Goal: Information Seeking & Learning: Learn about a topic

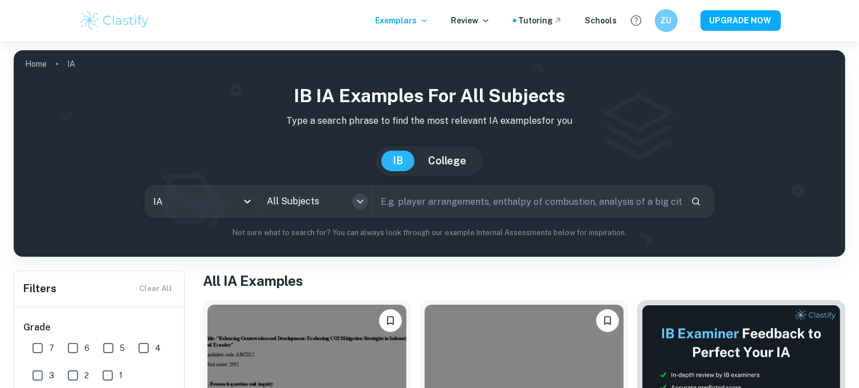
click at [358, 204] on icon "Open" at bounding box center [360, 201] width 14 height 14
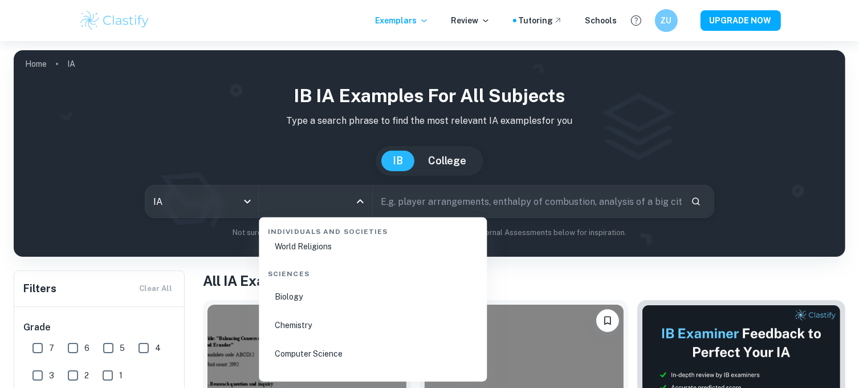
scroll to position [1740, 0]
click at [308, 322] on li "Chemistry" at bounding box center [372, 323] width 219 height 26
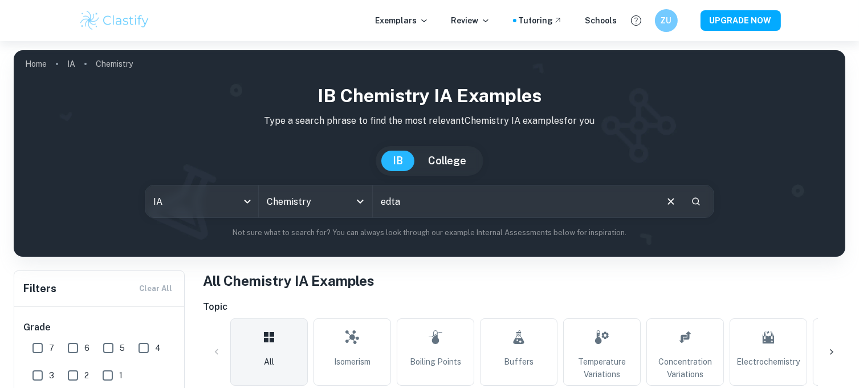
type input "edta"
click at [697, 202] on icon "Search" at bounding box center [696, 201] width 10 height 10
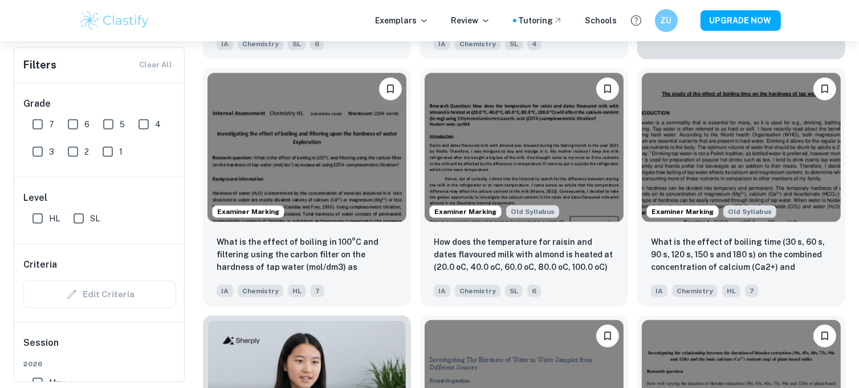
scroll to position [583, 0]
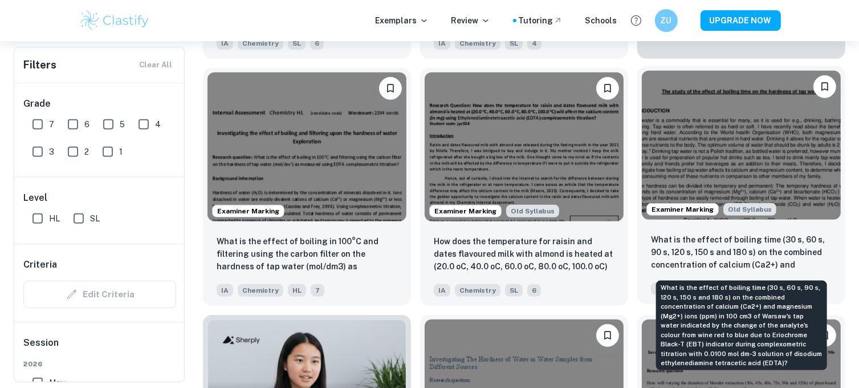
click at [726, 257] on p "What is the effect of boiling time (30 s, 60 s, 90 s, 120 s, 150 s and 180 s) o…" at bounding box center [741, 252] width 181 height 39
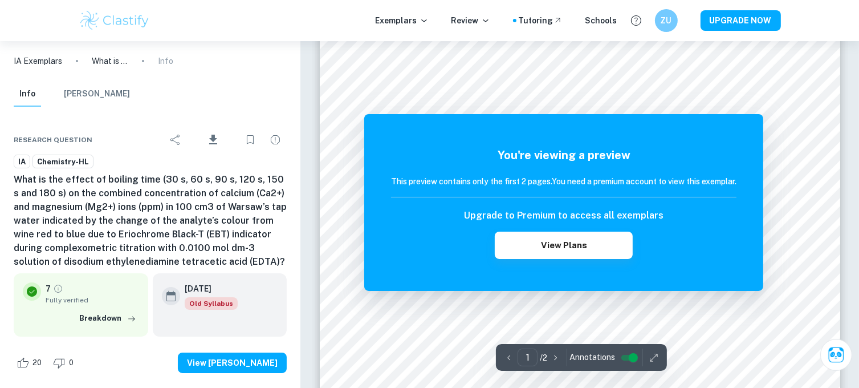
scroll to position [56, 0]
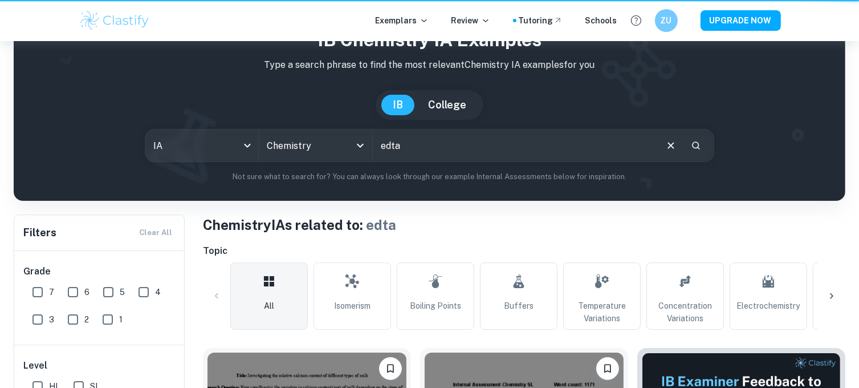
scroll to position [583, 0]
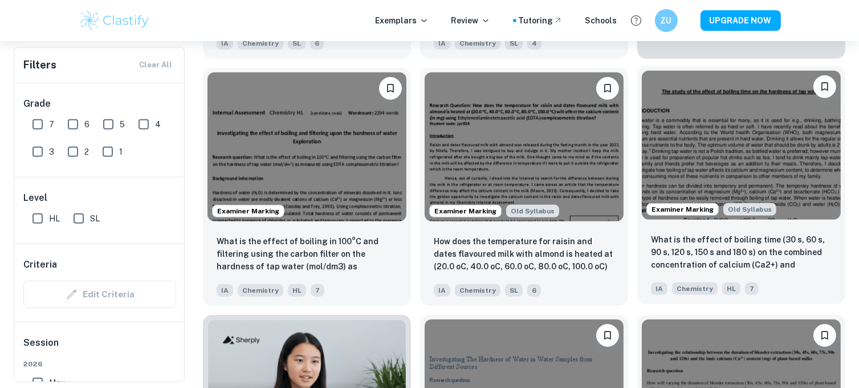
click at [713, 148] on img at bounding box center [741, 145] width 199 height 149
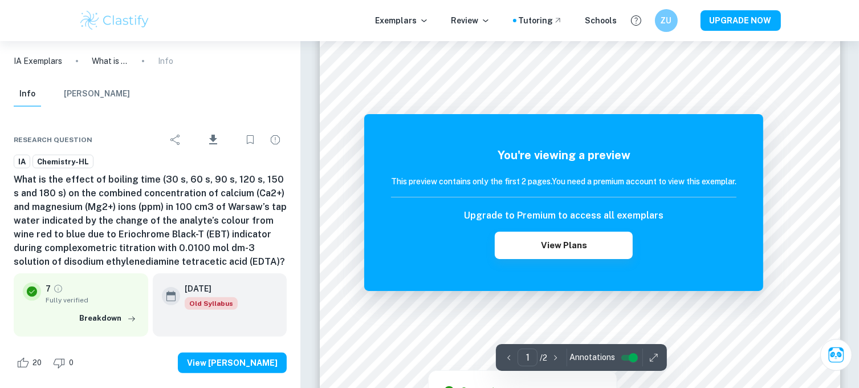
scroll to position [148, 0]
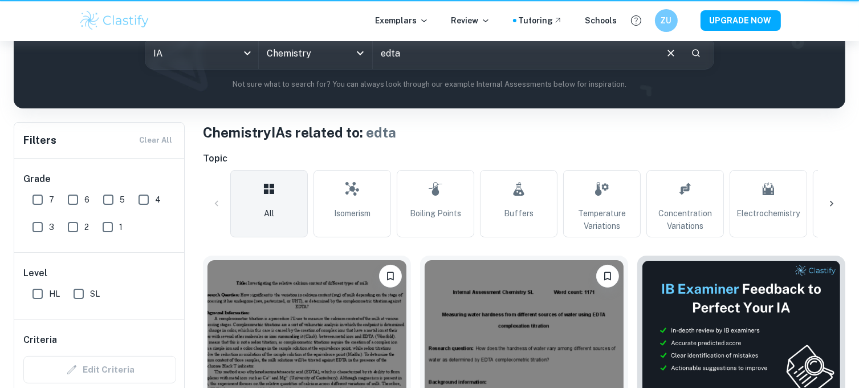
scroll to position [583, 0]
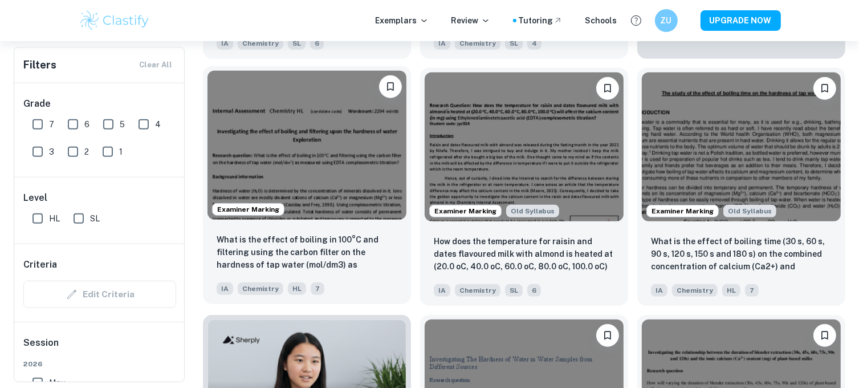
click at [340, 132] on img at bounding box center [307, 145] width 199 height 149
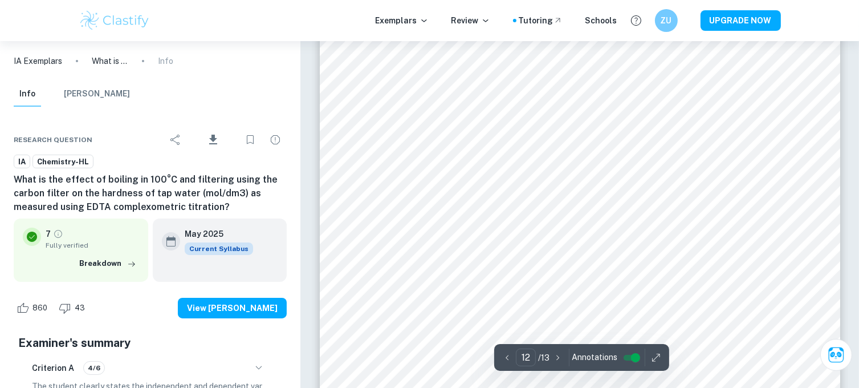
scroll to position [8681, 0]
type input "12"
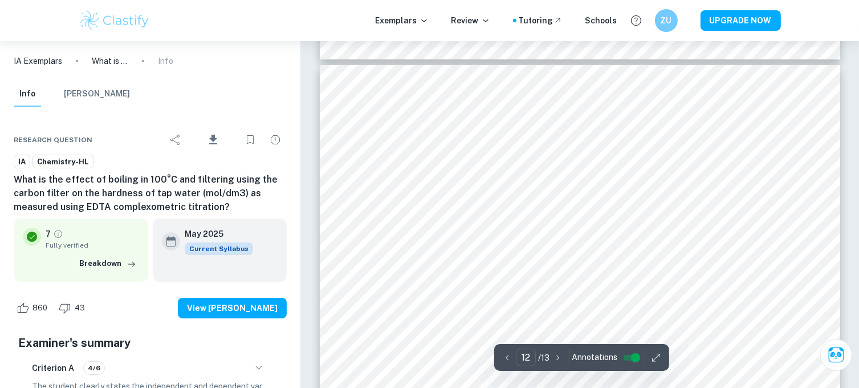
scroll to position [8390, 0]
